Goal: Information Seeking & Learning: Learn about a topic

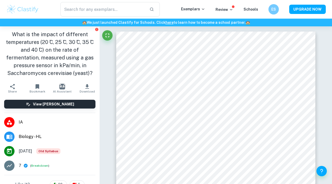
scroll to position [934, 0]
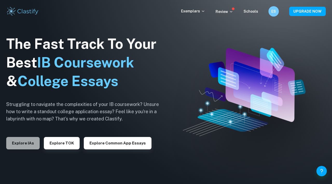
click at [22, 146] on button "Explore IAs" at bounding box center [22, 143] width 33 height 12
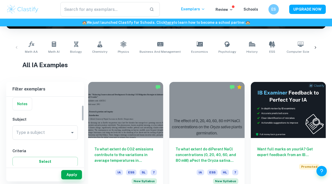
scroll to position [41, 0]
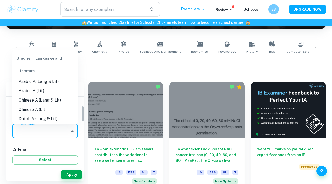
click at [49, 133] on input "Type a subject" at bounding box center [41, 131] width 53 height 10
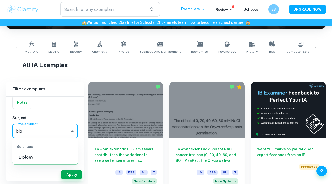
click at [46, 158] on li "Biology" at bounding box center [44, 157] width 65 height 9
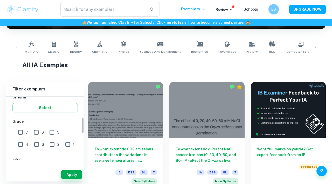
scroll to position [97, 0]
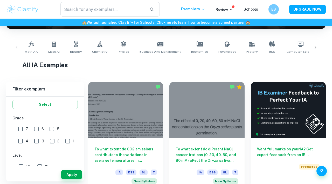
type input "Biology"
click at [22, 130] on input "7" at bounding box center [20, 129] width 10 height 10
checkbox input "true"
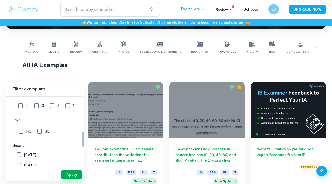
scroll to position [172, 0]
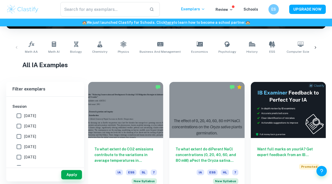
click at [19, 128] on input "[DATE]" at bounding box center [19, 126] width 10 height 10
checkbox input "true"
click at [20, 139] on input "[DATE]" at bounding box center [19, 137] width 10 height 10
checkbox input "true"
click at [70, 175] on button "Apply" at bounding box center [71, 174] width 21 height 9
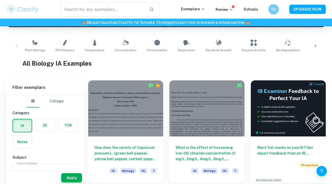
scroll to position [98, 0]
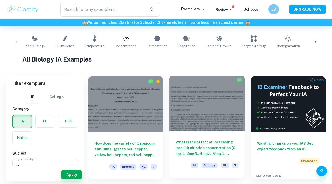
click at [219, 94] on div at bounding box center [206, 103] width 75 height 56
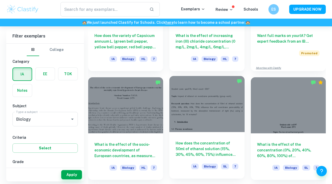
scroll to position [244, 0]
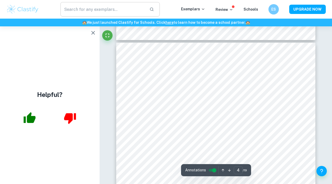
scroll to position [901, 0]
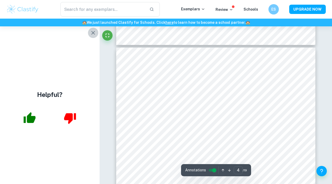
click at [95, 35] on icon "button" at bounding box center [93, 33] width 6 height 6
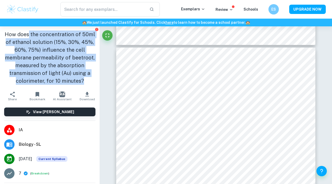
drag, startPoint x: 87, startPoint y: 81, endPoint x: 24, endPoint y: 37, distance: 76.3
click at [26, 37] on h1 "How does the concentration of 50ml of ethanol solution (15%, 30%, 45%, 60%, 75%…" at bounding box center [49, 58] width 91 height 54
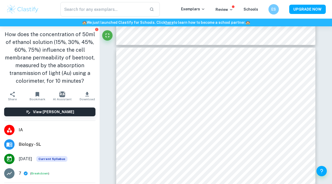
click at [22, 36] on h1 "How does the concentration of 50ml of ethanol solution (15%, 30%, 45%, 60%, 75%…" at bounding box center [49, 58] width 91 height 54
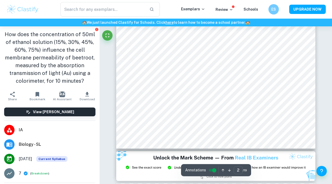
scroll to position [446, 0]
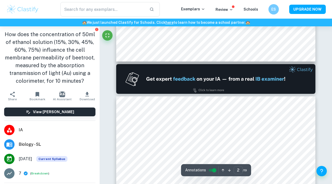
type input "1"
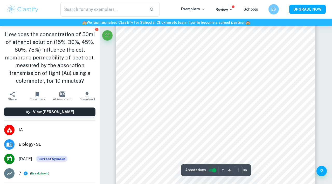
scroll to position [0, 0]
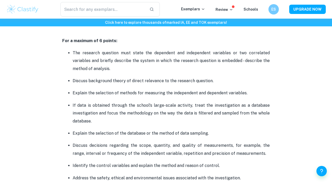
scroll to position [357, 0]
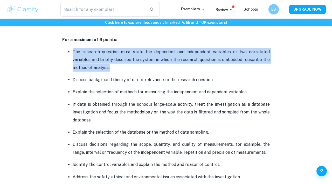
drag, startPoint x: 116, startPoint y: 70, endPoint x: 69, endPoint y: 48, distance: 51.2
click at [73, 48] on li "The research question must state the dependent and independent variables or two…" at bounding box center [171, 60] width 197 height 24
copy p "The research question must state the dependent and independent variables or two…"
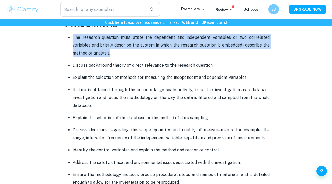
scroll to position [372, 0]
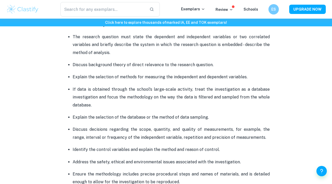
click at [150, 76] on p "Explain the selection of methods for measuring the independent and dependent va…" at bounding box center [171, 77] width 197 height 8
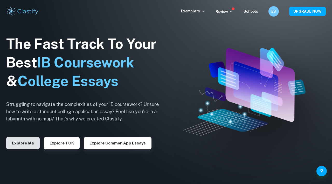
click at [33, 142] on button "Explore IAs" at bounding box center [22, 143] width 33 height 12
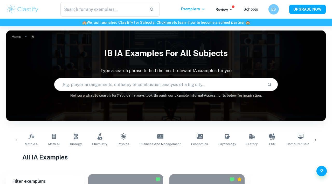
click at [105, 80] on input "text" at bounding box center [158, 84] width 208 height 15
paste input "Saccharomyces cerevisiae"
type input "Saccharomyces cerevisiae"
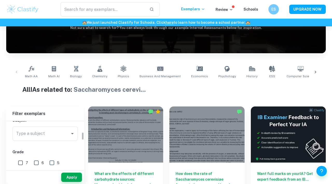
scroll to position [64, 0]
click at [57, 134] on input "Type a subject" at bounding box center [41, 133] width 53 height 10
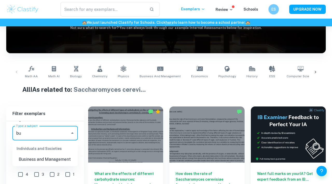
scroll to position [110, 0]
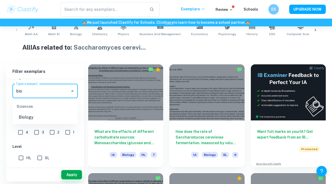
click at [43, 115] on li "Biology" at bounding box center [44, 117] width 65 height 9
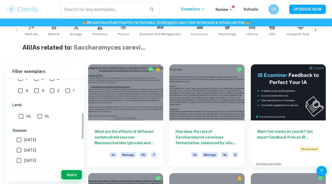
scroll to position [110, 0]
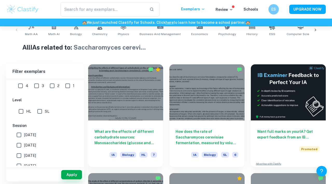
type input "Biology"
click at [18, 145] on input "[DATE]" at bounding box center [19, 145] width 10 height 10
checkbox input "true"
click at [62, 170] on button "Apply" at bounding box center [71, 174] width 21 height 9
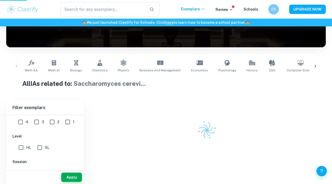
scroll to position [68, 0]
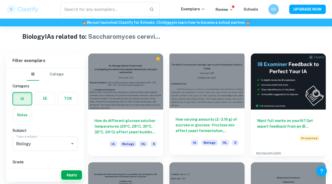
scroll to position [120, 0]
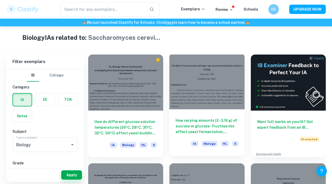
click at [213, 78] on div at bounding box center [206, 81] width 75 height 56
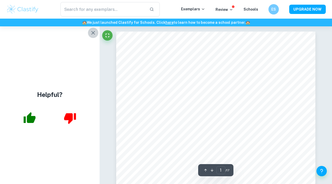
click at [93, 35] on icon "button" at bounding box center [93, 33] width 6 height 6
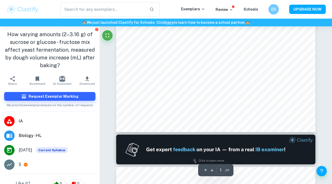
scroll to position [177, 0]
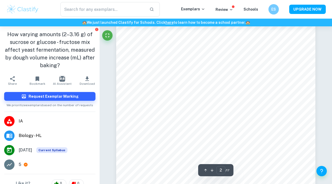
type input "1"
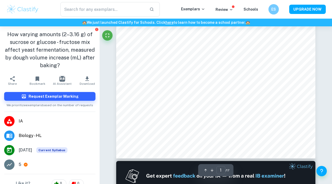
scroll to position [0, 0]
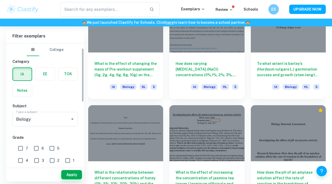
scroll to position [14, 0]
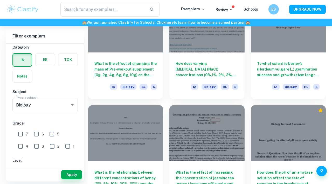
click at [21, 131] on input "7" at bounding box center [20, 134] width 10 height 10
checkbox input "true"
click at [72, 173] on button "Apply" at bounding box center [71, 174] width 21 height 9
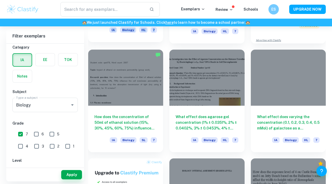
scroll to position [234, 0]
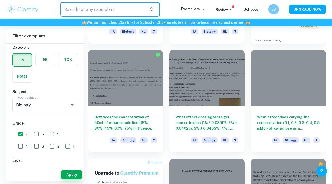
click at [98, 6] on input "text" at bounding box center [102, 9] width 85 height 15
paste input "Saccharomyces cerevisiae"
type input "Saccharomyces cerevisiae"
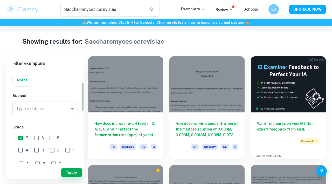
scroll to position [40, 0]
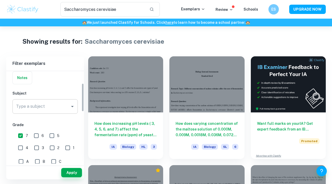
click at [54, 108] on input "Type a subject" at bounding box center [41, 107] width 53 height 10
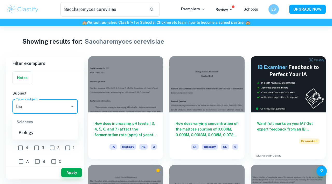
click at [39, 133] on li "Biology" at bounding box center [44, 132] width 65 height 9
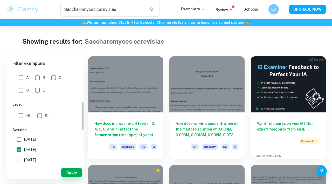
scroll to position [151, 0]
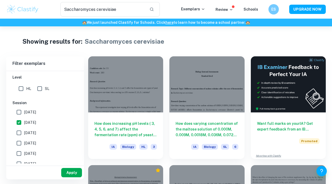
type input "Biology"
click at [67, 174] on button "Apply" at bounding box center [71, 172] width 21 height 9
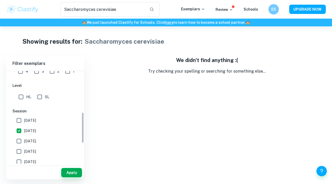
scroll to position [122, 0]
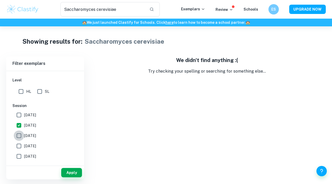
click at [18, 135] on input "November 2024" at bounding box center [19, 136] width 10 height 10
checkbox input "true"
click at [62, 171] on button "Apply" at bounding box center [71, 172] width 21 height 9
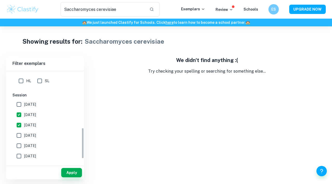
scroll to position [168, 0]
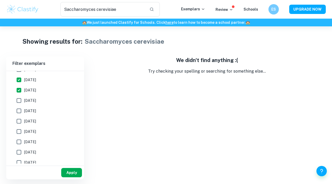
click at [72, 172] on button "Apply" at bounding box center [71, 172] width 21 height 9
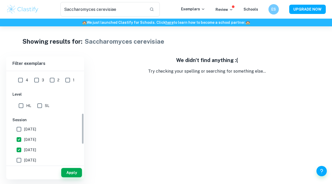
scroll to position [93, 0]
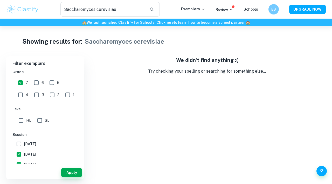
click at [37, 85] on input "6" at bounding box center [36, 83] width 10 height 10
checkbox input "true"
click at [67, 170] on button "Apply" at bounding box center [71, 172] width 21 height 9
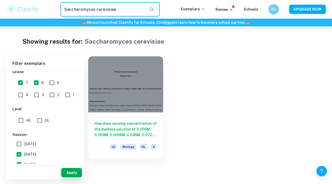
drag, startPoint x: 126, startPoint y: 11, endPoint x: 105, endPoint y: 8, distance: 21.2
click at [105, 8] on input "Saccharomyces cerevisiae" at bounding box center [102, 9] width 85 height 15
click at [65, 9] on input "Saccharomyces cerevisiae" at bounding box center [102, 9] width 85 height 15
type input "."
click at [33, 85] on input "6" at bounding box center [36, 83] width 10 height 10
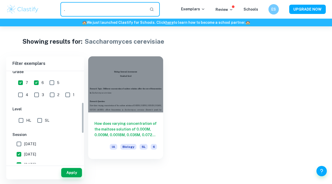
checkbox input "false"
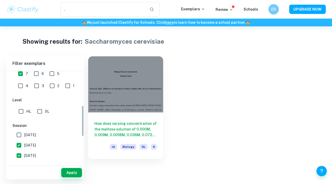
scroll to position [103, 0]
click at [21, 154] on input "November 2024" at bounding box center [19, 155] width 10 height 10
checkbox input "false"
click at [66, 171] on button "Apply" at bounding box center [71, 172] width 21 height 9
type input "Saccharomyces cerevisiae"
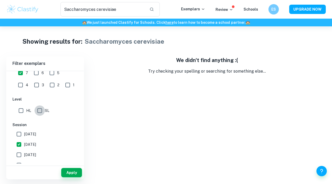
click at [40, 111] on input "SL" at bounding box center [39, 111] width 10 height 10
checkbox input "true"
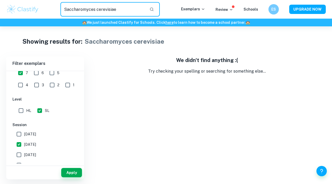
drag, startPoint x: 117, startPoint y: 12, endPoint x: 58, endPoint y: 3, distance: 60.6
click at [58, 3] on div "Saccharomyces cerevisiae ​" at bounding box center [110, 9] width 142 height 15
click at [73, 171] on button "Apply" at bounding box center [71, 172] width 21 height 9
drag, startPoint x: 123, startPoint y: 8, endPoint x: 65, endPoint y: -17, distance: 63.6
click at [65, 0] on html "We value your privacy We use cookies to enhance your browsing experience, serve…" at bounding box center [166, 92] width 332 height 184
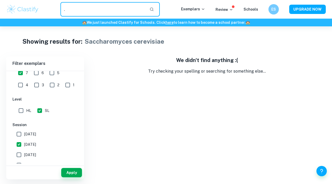
type input "."
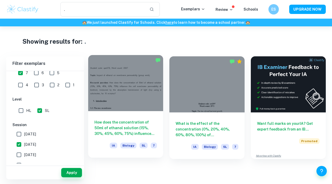
click at [138, 92] on div at bounding box center [125, 83] width 75 height 56
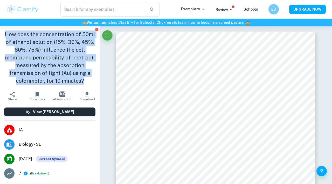
drag, startPoint x: 88, startPoint y: 82, endPoint x: 1, endPoint y: 34, distance: 98.8
click at [1, 34] on div "How does the concentration of 50ml of ethanol solution (15%, 30%, 45%, 60%, 75%…" at bounding box center [49, 57] width 99 height 63
copy h1 "How does the concentration of 50ml of ethanol solution (15%, 30%, 45%, 60%, 75%…"
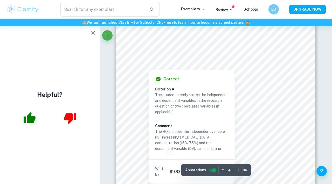
scroll to position [42, 0]
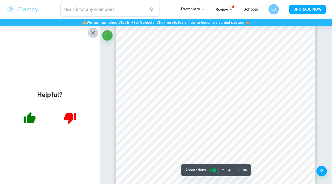
click at [91, 32] on icon "button" at bounding box center [93, 33] width 6 height 6
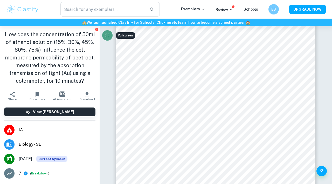
click at [106, 37] on icon "Fullscreen" at bounding box center [107, 36] width 4 height 4
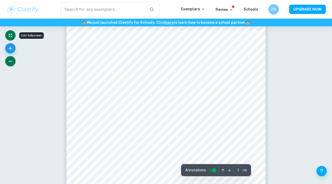
click at [11, 59] on icon "button" at bounding box center [10, 61] width 6 height 6
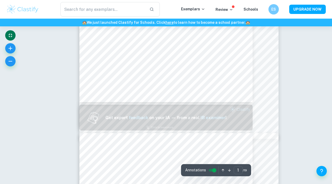
scroll to position [0, 0]
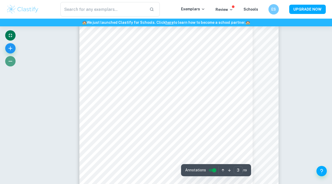
click at [12, 60] on icon "button" at bounding box center [10, 61] width 6 height 6
type input "17"
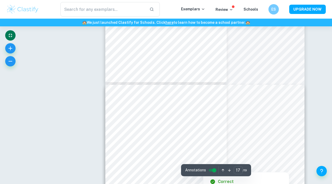
click at [209, 170] on input "controlled" at bounding box center [214, 171] width 19 height 6
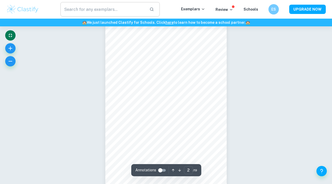
scroll to position [211, 0]
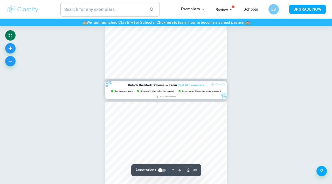
type input "3"
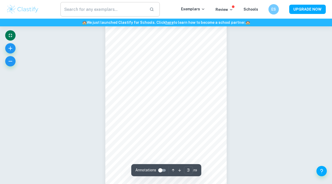
scroll to position [401, 0]
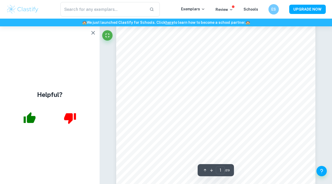
scroll to position [71, 0]
click at [95, 33] on icon "button" at bounding box center [93, 33] width 6 height 6
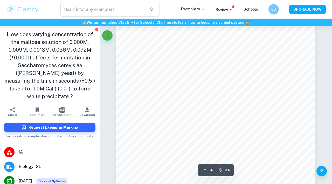
scroll to position [1137, 0]
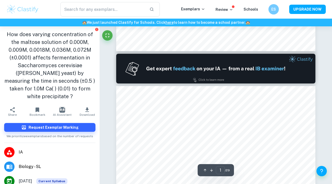
type input "2"
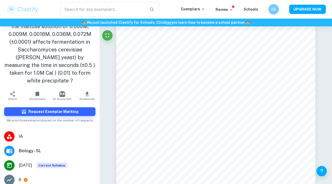
scroll to position [13, 0]
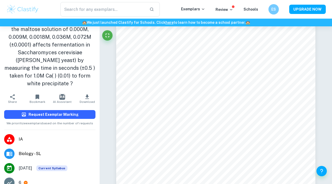
click at [55, 110] on button "Request Exemplar Marking" at bounding box center [49, 114] width 91 height 9
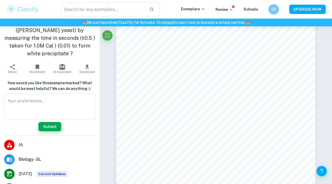
scroll to position [45, 0]
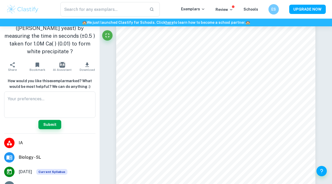
click at [79, 122] on div "How would you like this exemplar marked? What would be most helpful? We can do …" at bounding box center [49, 103] width 91 height 51
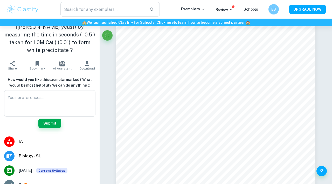
scroll to position [44, 0]
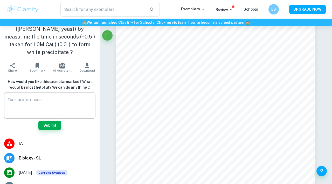
click at [72, 101] on textarea at bounding box center [50, 106] width 84 height 18
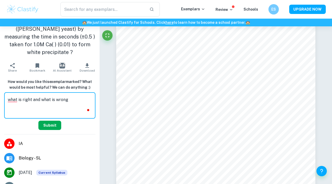
type textarea "what is right and what is wrong"
click at [58, 121] on button "Submit" at bounding box center [49, 125] width 23 height 9
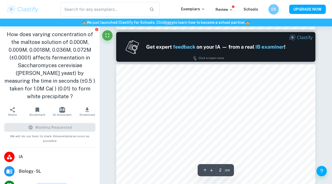
scroll to position [258, 0]
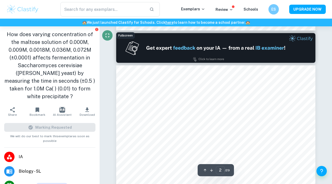
click at [109, 38] on icon "Fullscreen" at bounding box center [107, 35] width 6 height 6
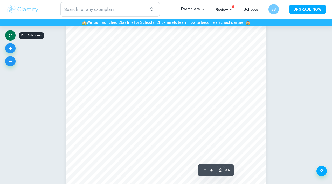
scroll to position [369, 0]
click at [12, 58] on button "button" at bounding box center [10, 61] width 10 height 10
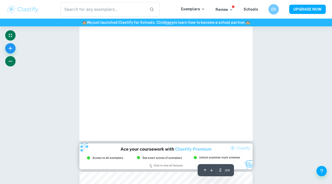
click at [12, 58] on button "button" at bounding box center [10, 61] width 10 height 10
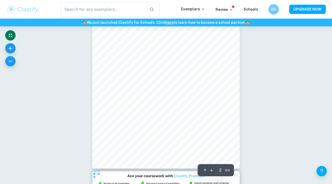
scroll to position [90, 0]
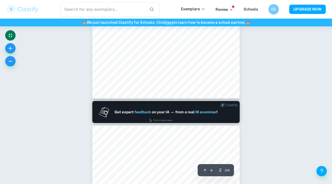
type input "1"
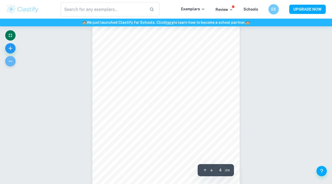
scroll to position [646, 0]
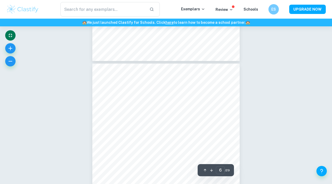
scroll to position [1012, 0]
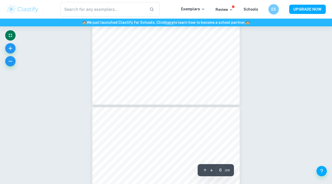
type input "5"
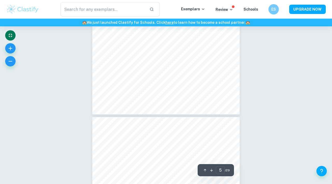
scroll to position [937, 0]
